Goal: Task Accomplishment & Management: Use online tool/utility

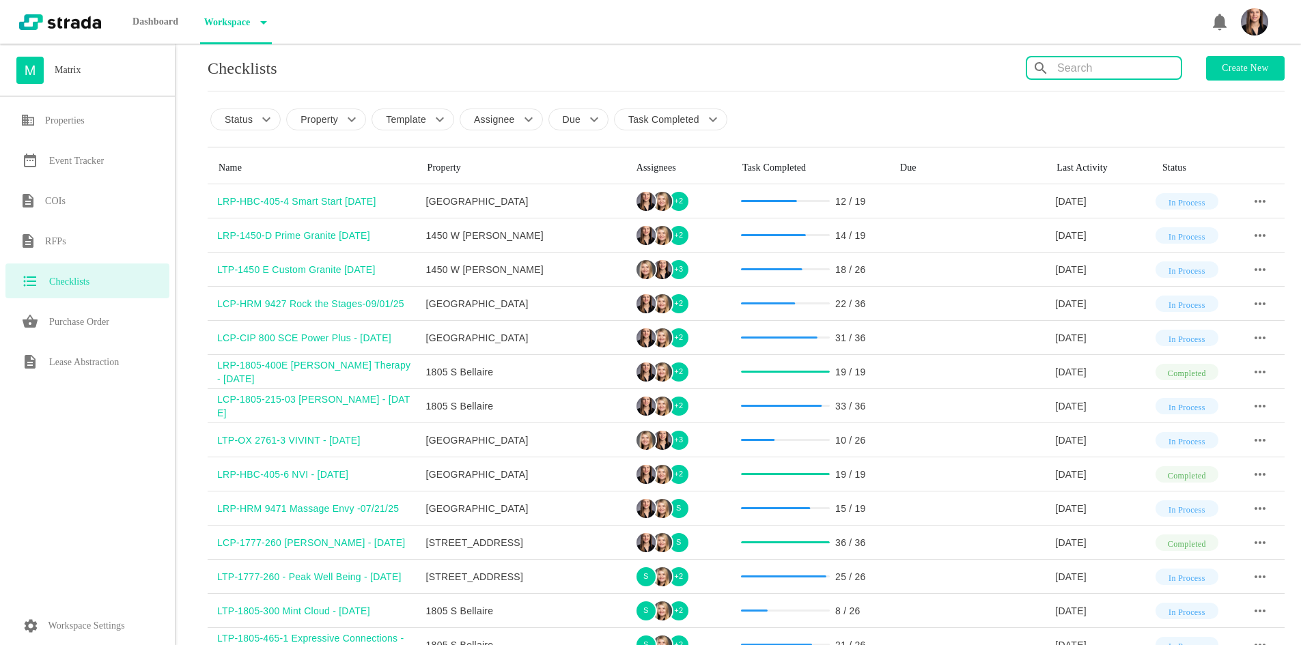
click at [1091, 61] on input "text" at bounding box center [1119, 68] width 124 height 22
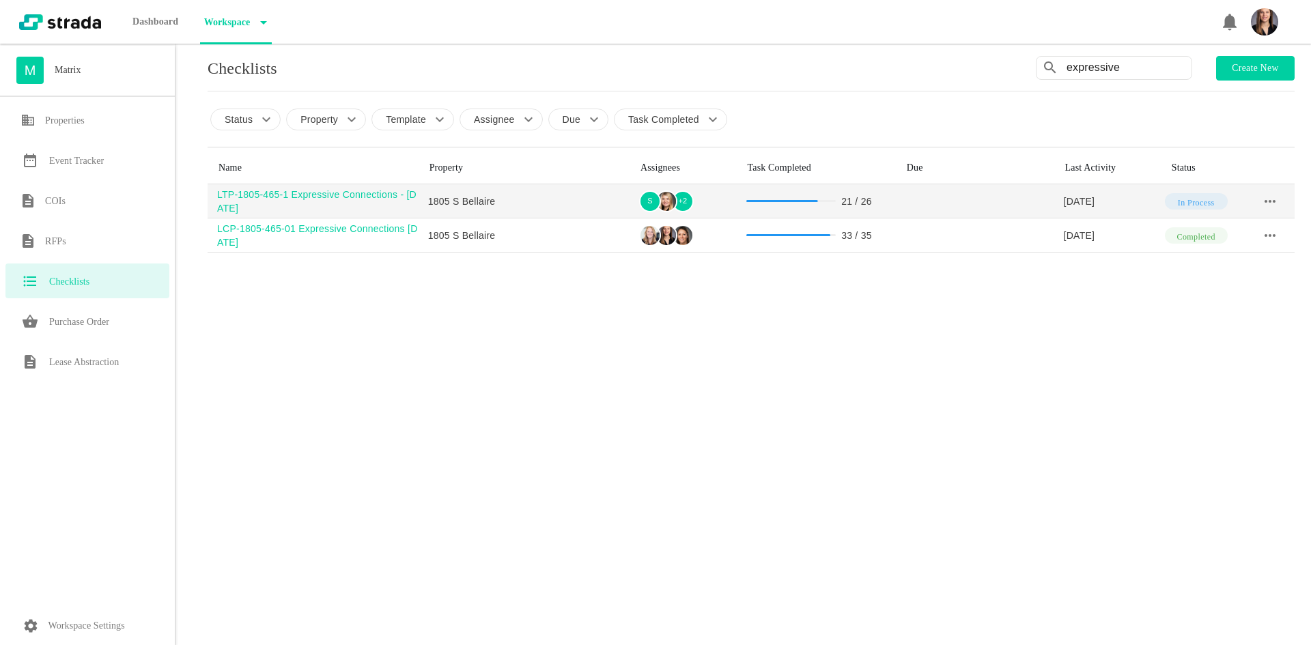
type input "expressive"
click at [335, 204] on div "LTP-1805-465-1 Expressive Connections - [DATE]" at bounding box center [317, 201] width 201 height 27
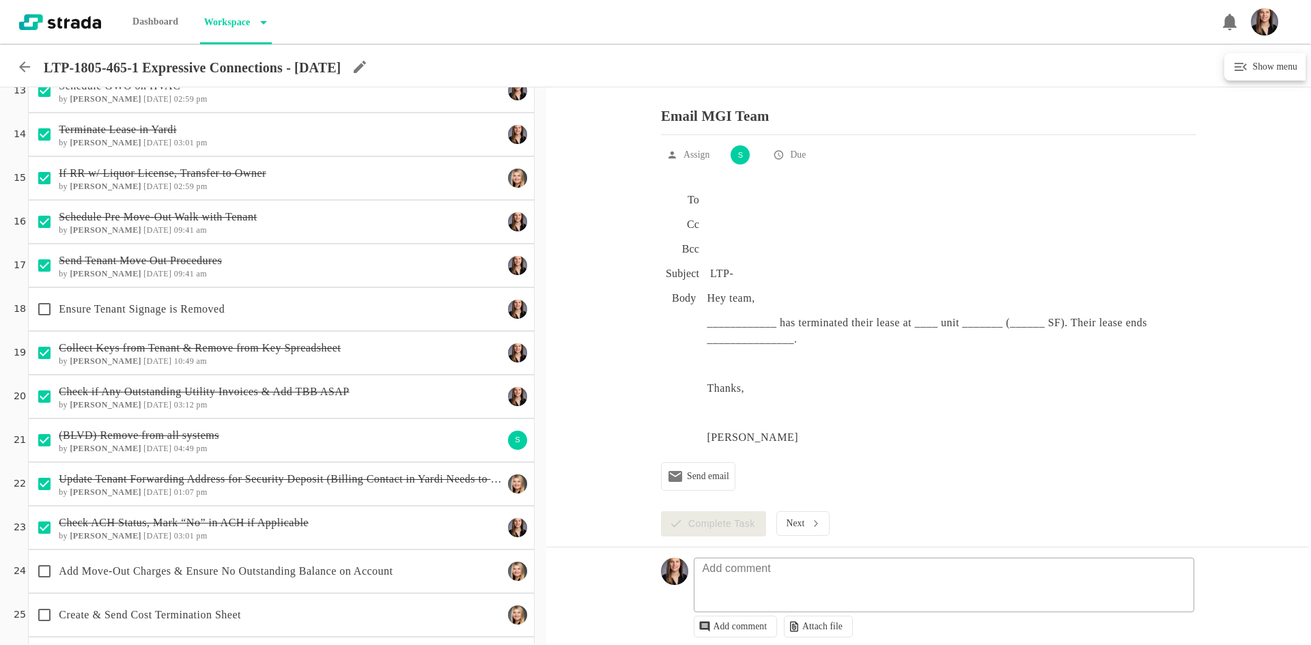
scroll to position [602, 0]
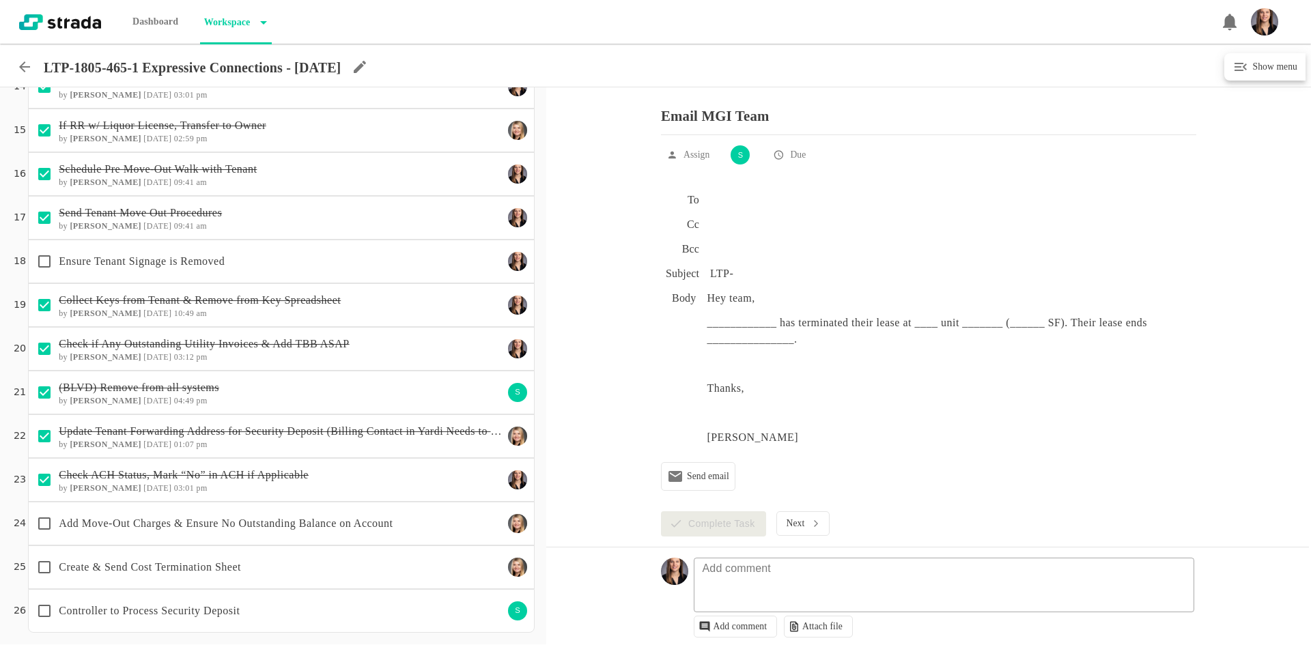
click at [314, 271] on div "Ensure Tenant Signage is Removed" at bounding box center [266, 261] width 473 height 29
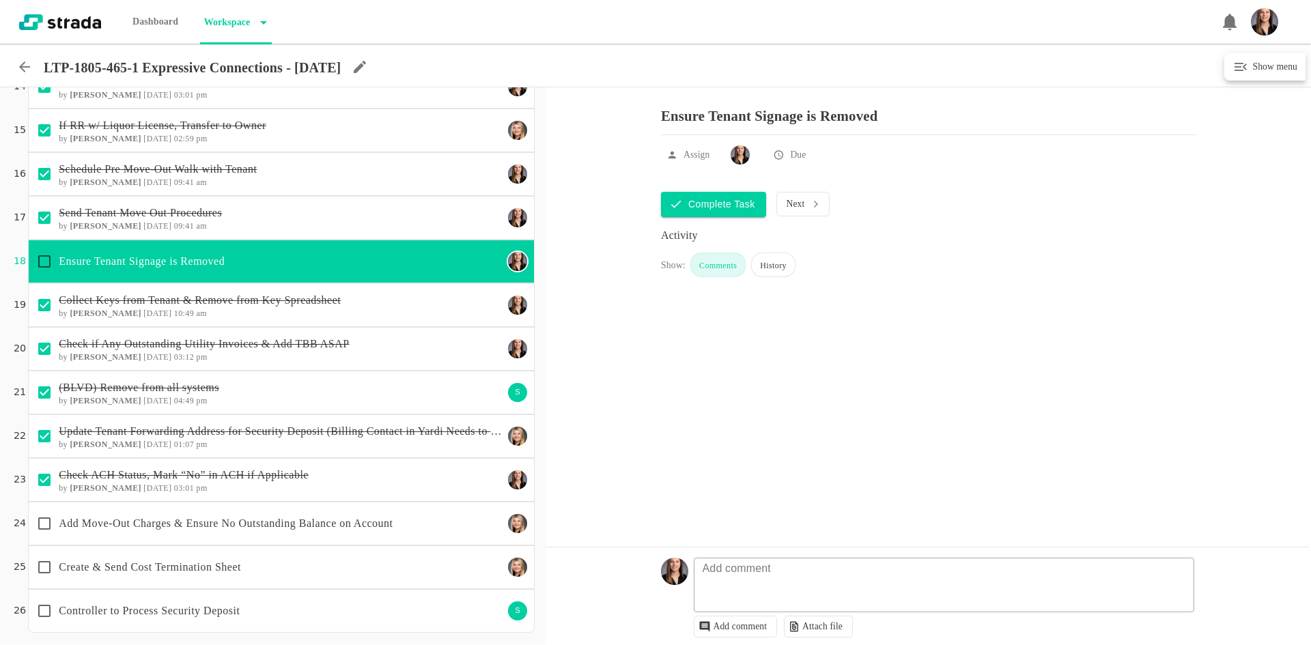
click at [47, 258] on input "checkbox" at bounding box center [44, 261] width 29 height 29
click at [780, 576] on fieldset "Add comment" at bounding box center [944, 585] width 501 height 55
checkbox input "true"
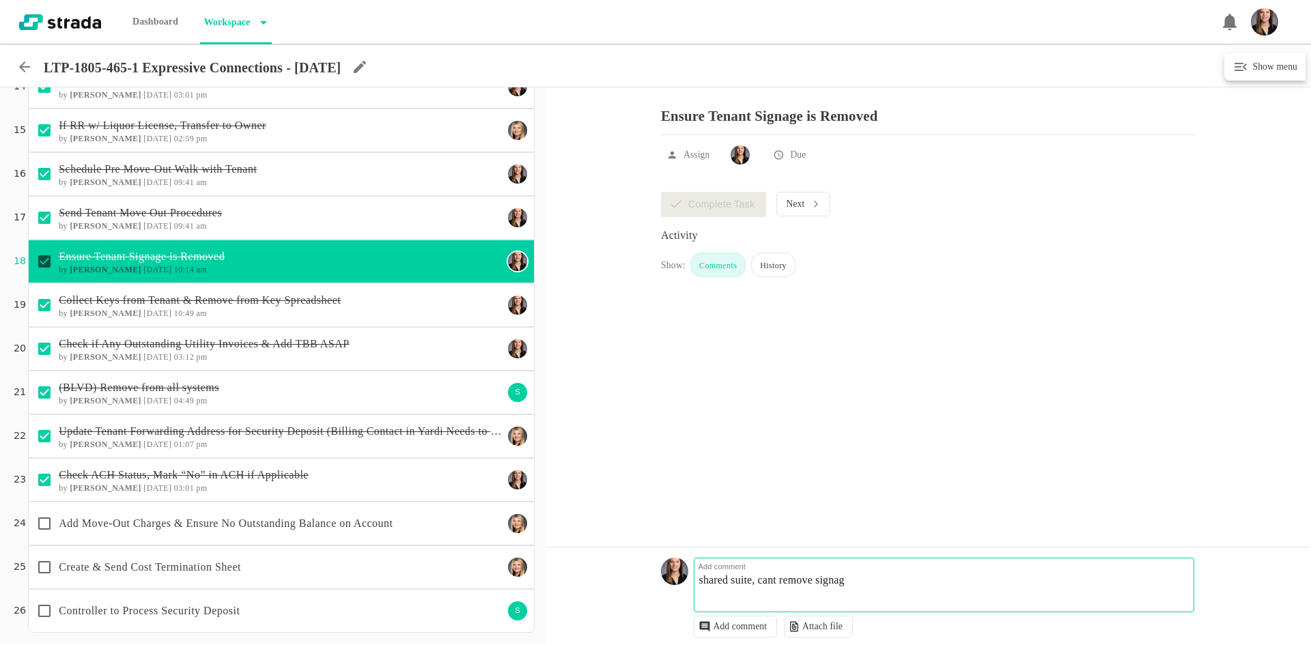
type textarea "shared suite, cant remove signage"
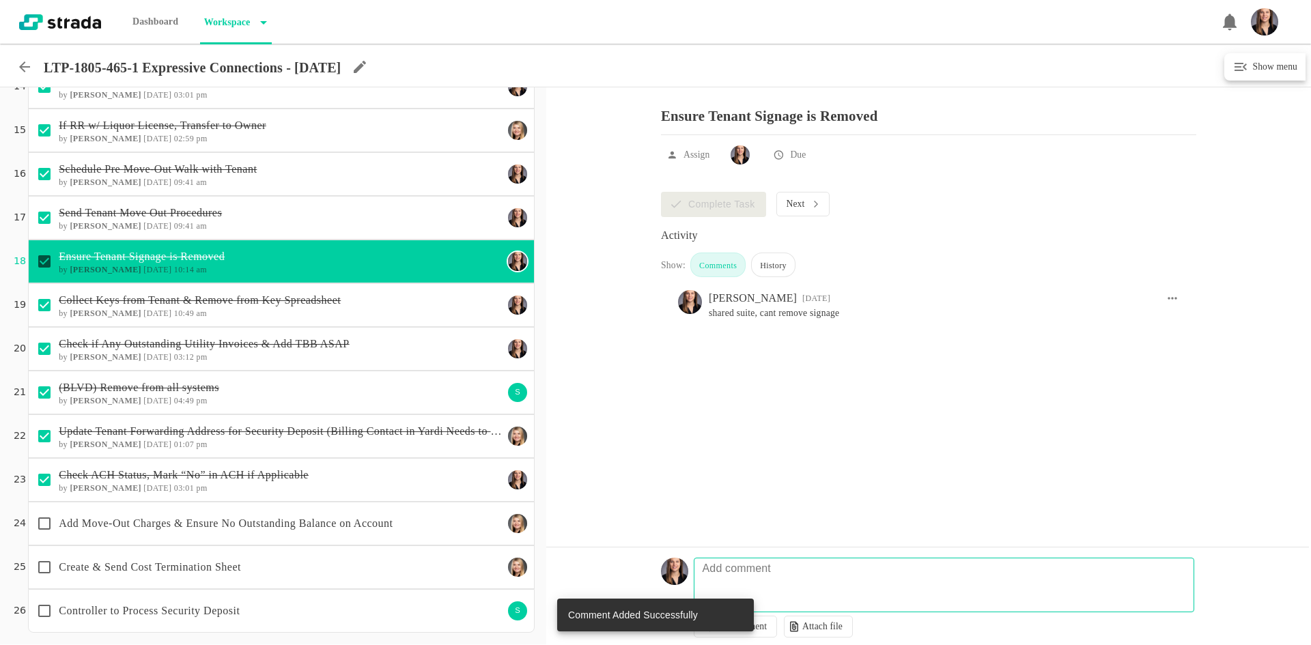
click at [427, 528] on p "Add Move-Out Charges & Ensure No Outstanding Balance on Account" at bounding box center [281, 523] width 444 height 16
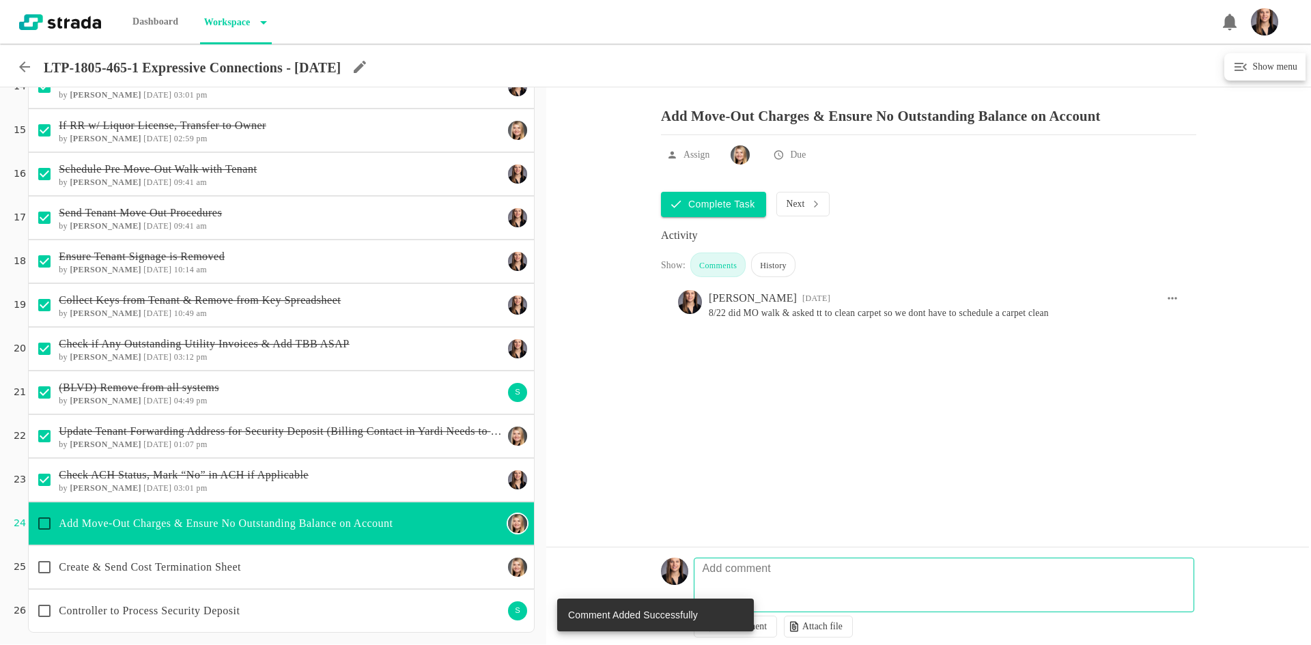
click at [395, 563] on p "Create & Send Cost Termination Sheet" at bounding box center [281, 567] width 444 height 16
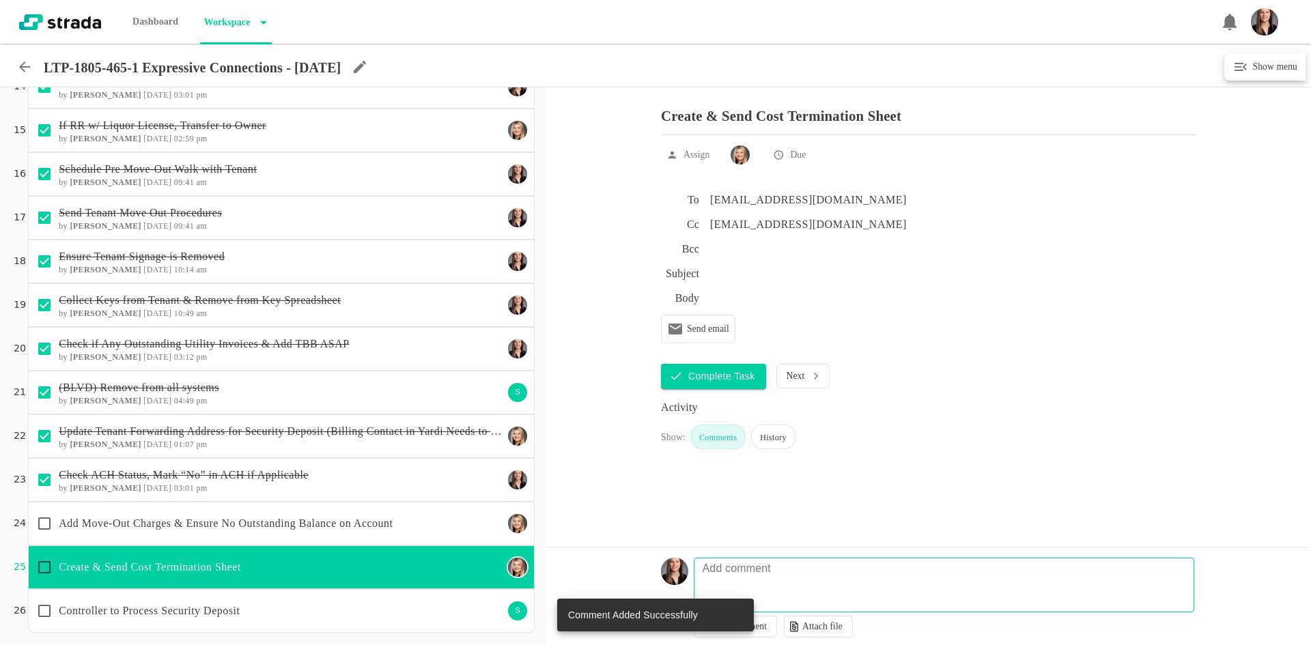
click at [829, 583] on textarea at bounding box center [946, 592] width 500 height 40
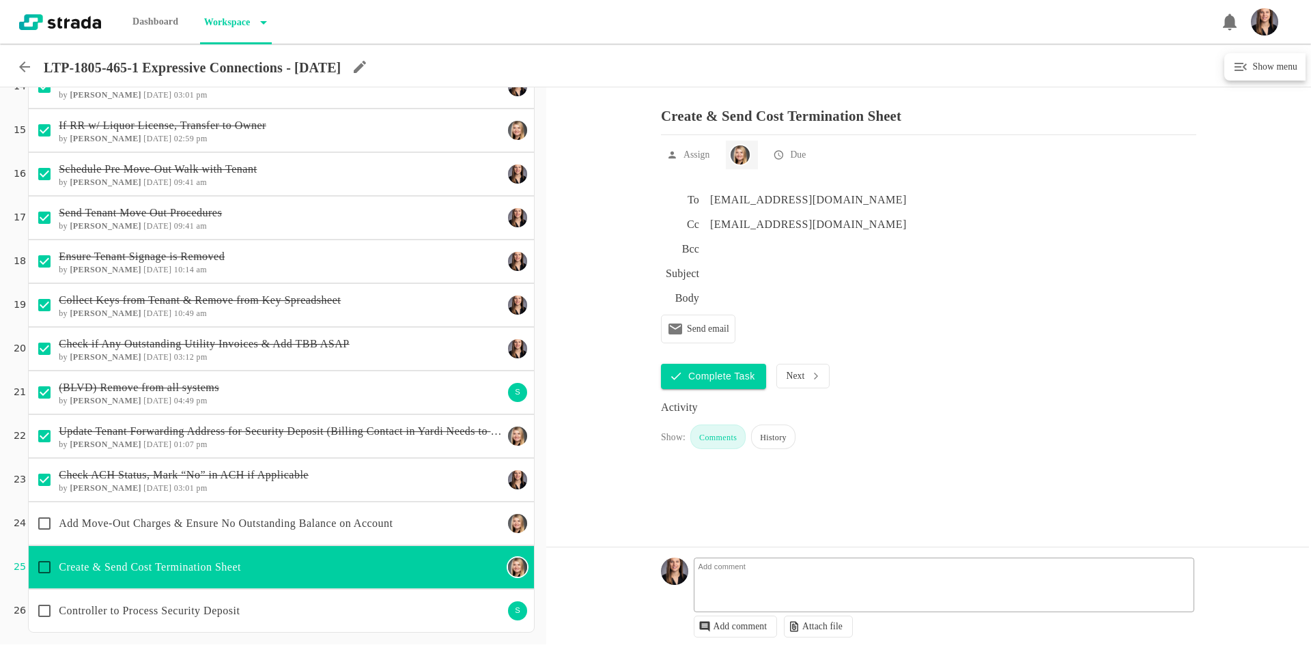
click at [745, 160] on img at bounding box center [740, 154] width 19 height 19
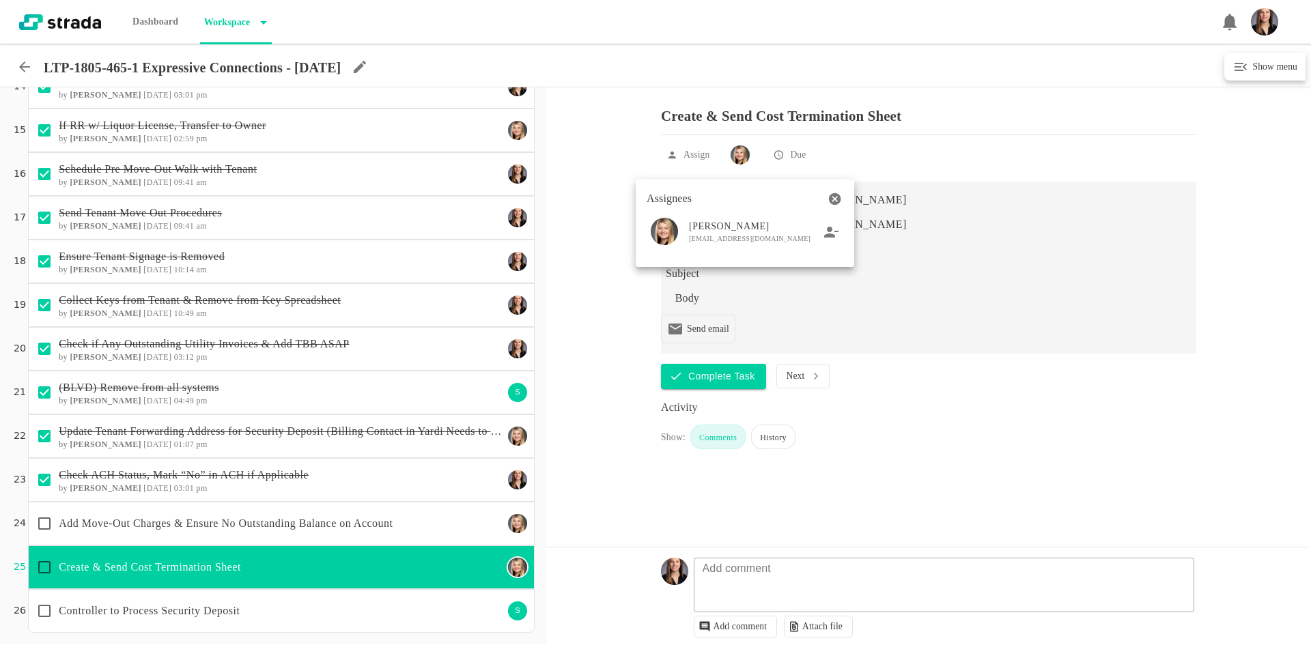
drag, startPoint x: 832, startPoint y: 231, endPoint x: 806, endPoint y: 214, distance: 31.6
click at [831, 231] on icon at bounding box center [831, 232] width 15 height 12
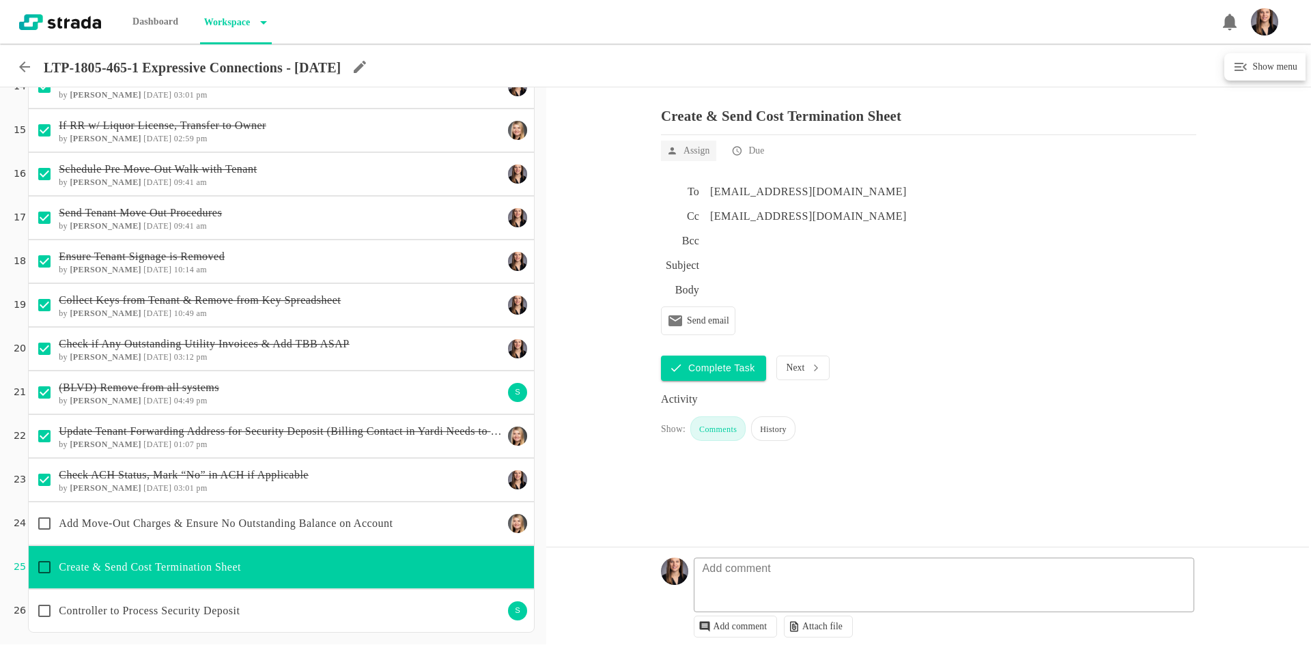
click at [700, 158] on p "Assign" at bounding box center [696, 151] width 26 height 14
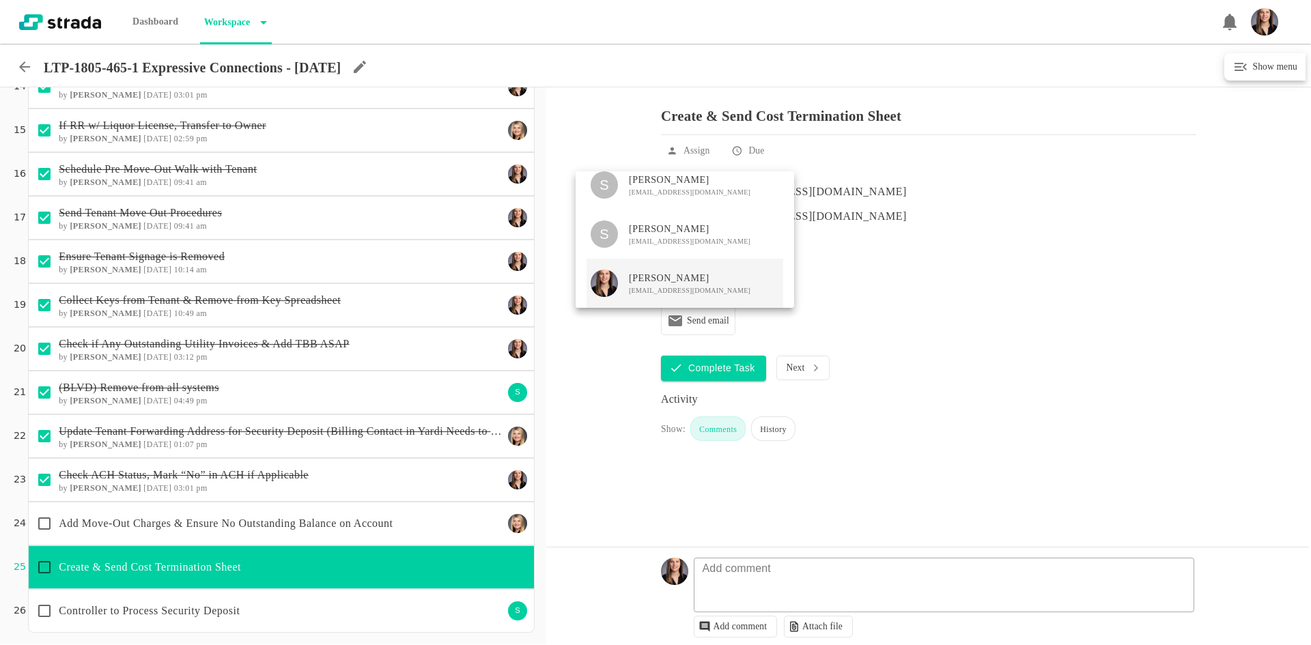
click at [714, 284] on span "[PERSON_NAME]" at bounding box center [690, 279] width 122 height 14
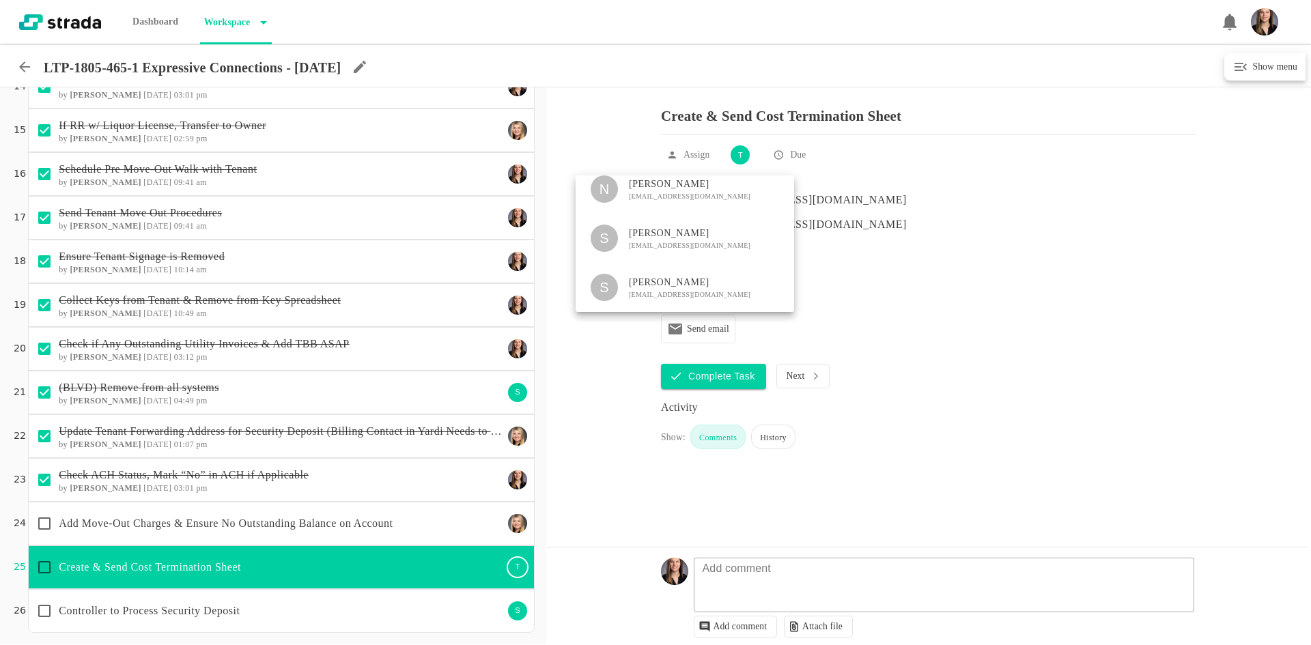
click at [735, 575] on div at bounding box center [655, 322] width 1311 height 645
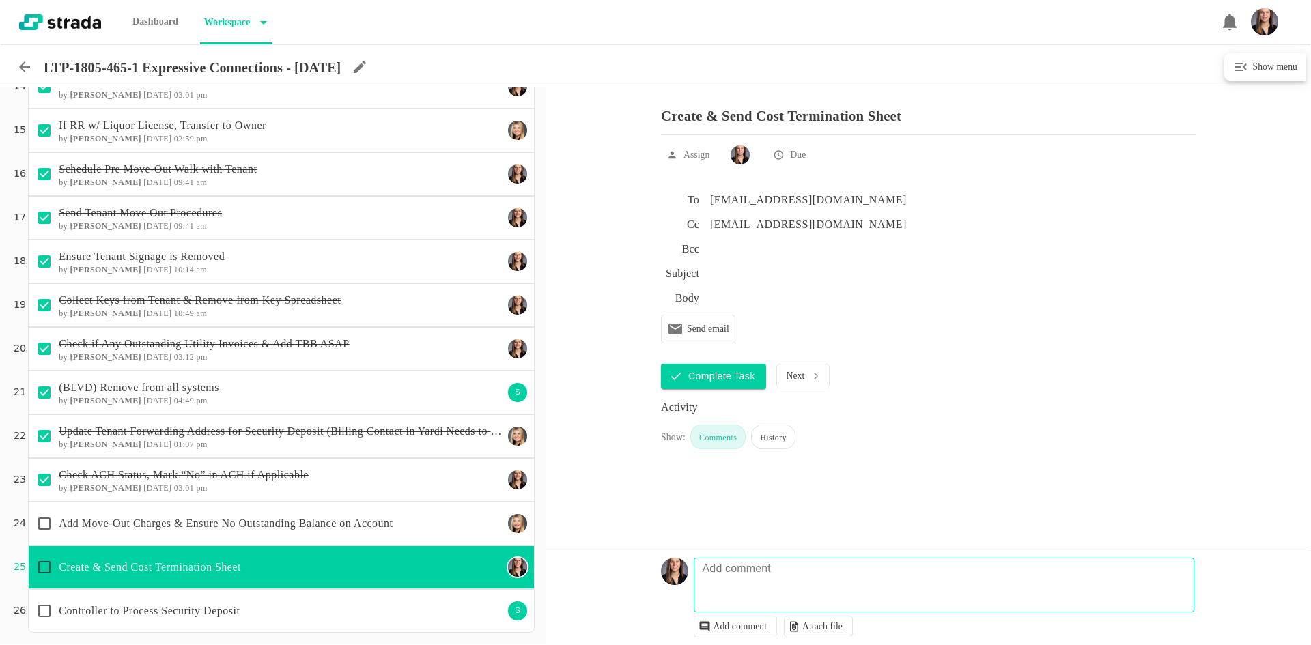
click at [785, 587] on textarea at bounding box center [946, 592] width 500 height 40
type textarea "9/9 told tt theyre getting 105 of their 500 SD back bc we have to have their ca…"
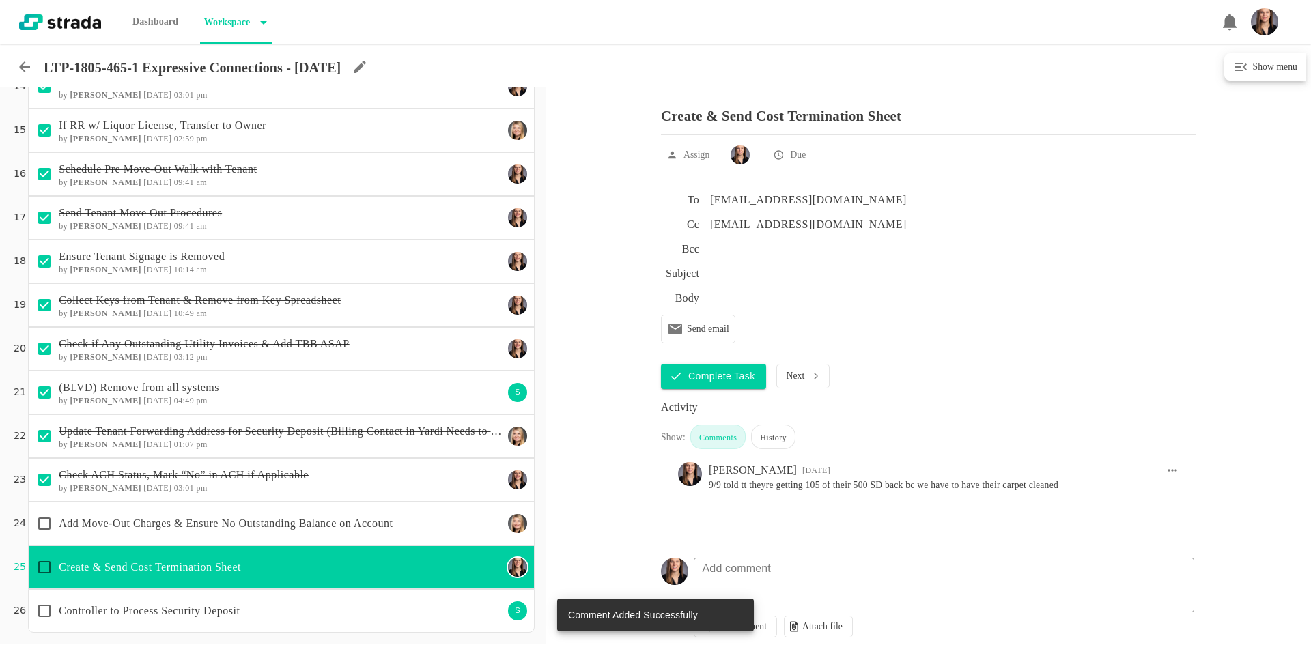
click at [38, 568] on input "checkbox" at bounding box center [44, 567] width 29 height 29
click at [203, 537] on div "Add Move-Out Charges & Ensure No Outstanding Balance on Account" at bounding box center [266, 523] width 473 height 29
checkbox input "true"
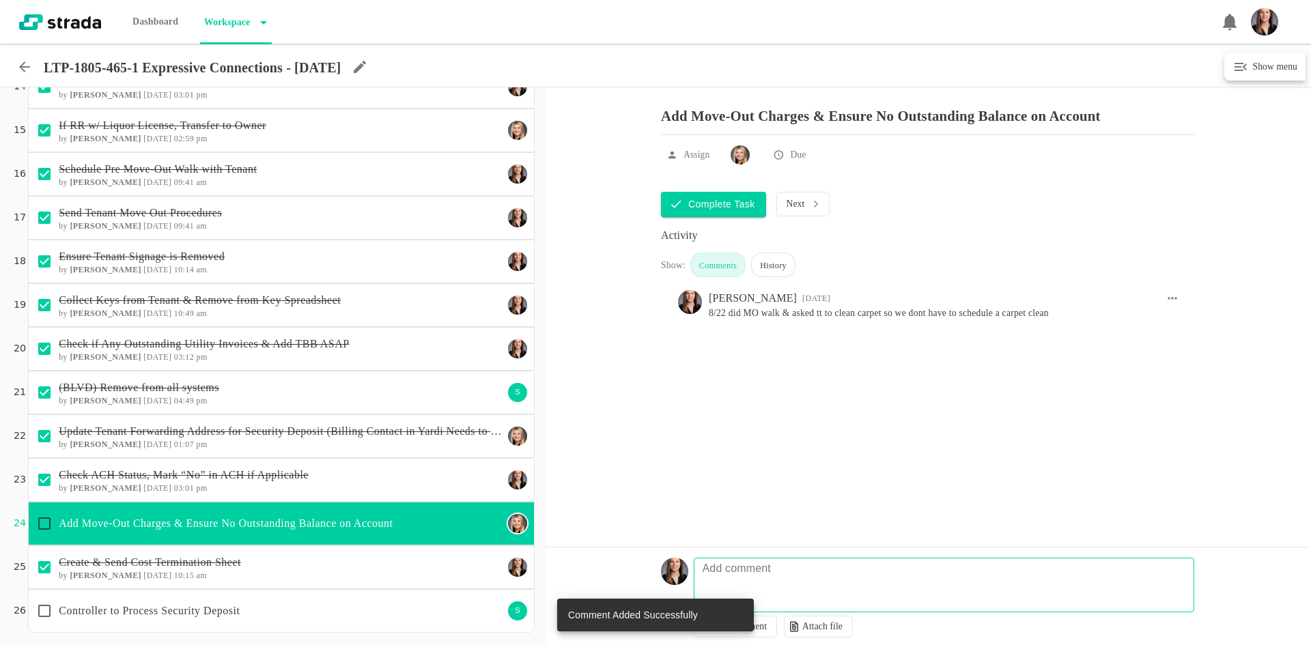
click at [746, 587] on textarea at bounding box center [946, 592] width 500 height 40
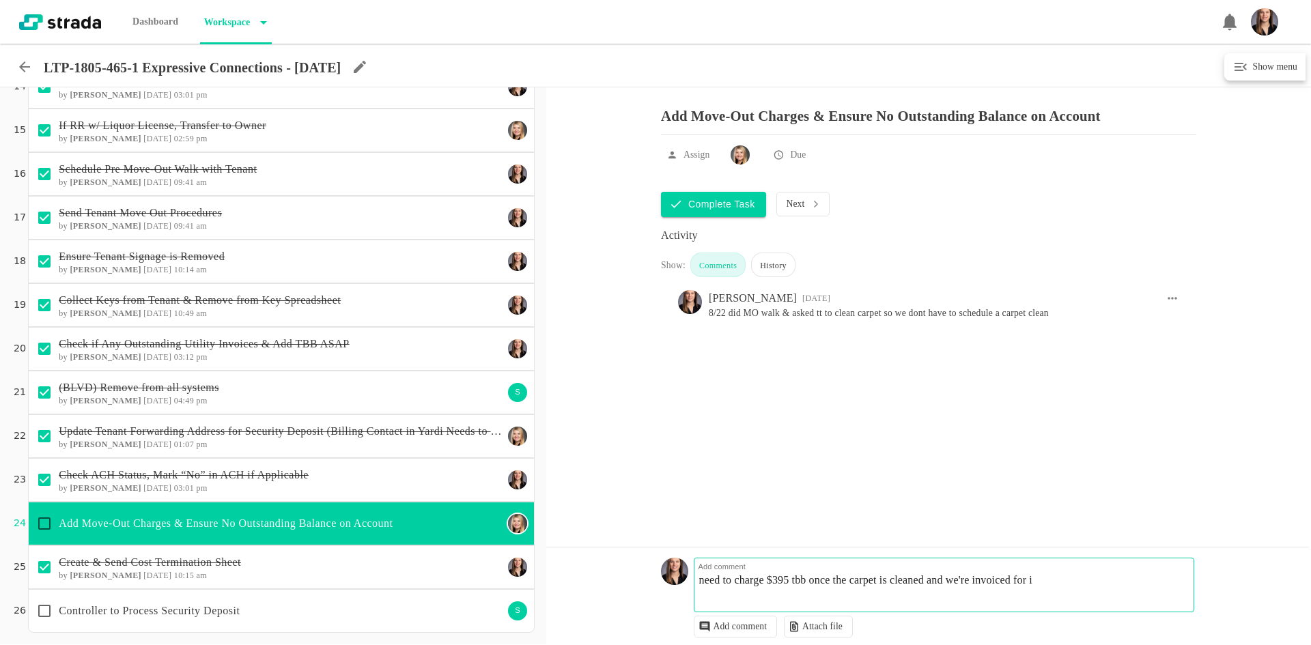
type textarea "need to charge $395 tbb once the carpet is cleaned and we're invoiced for it"
